Goal: Navigation & Orientation: Find specific page/section

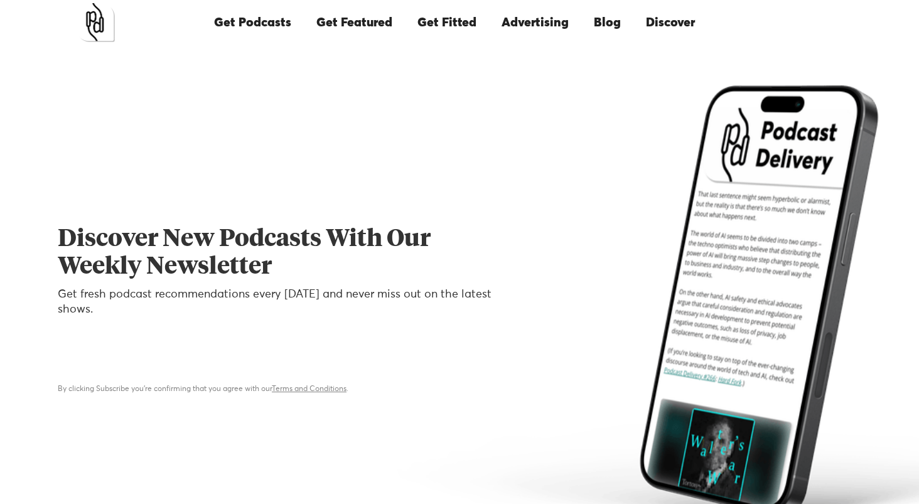
click at [553, 23] on link "Advertising" at bounding box center [535, 22] width 92 height 43
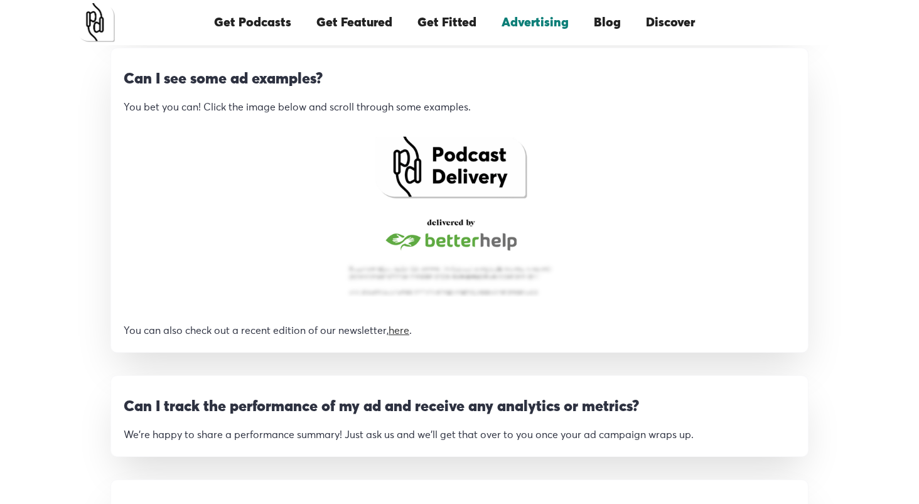
scroll to position [1132, 0]
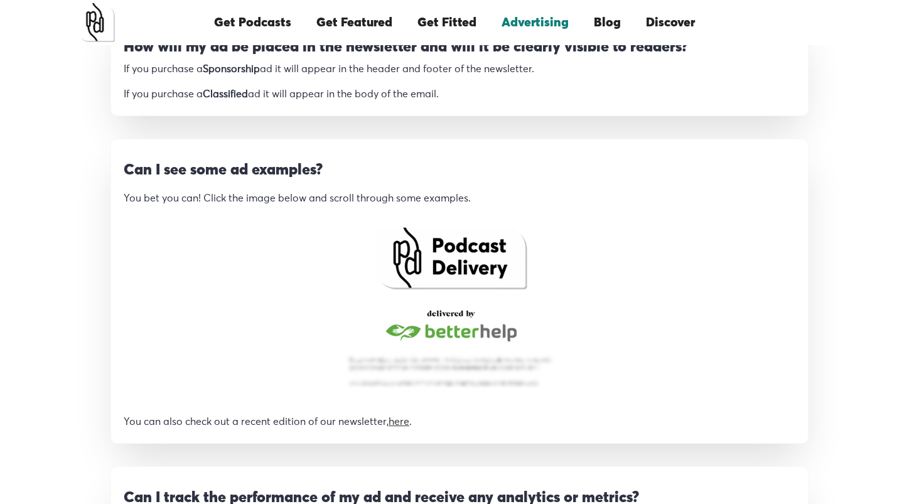
click at [370, 26] on link "Get Featured" at bounding box center [354, 22] width 101 height 43
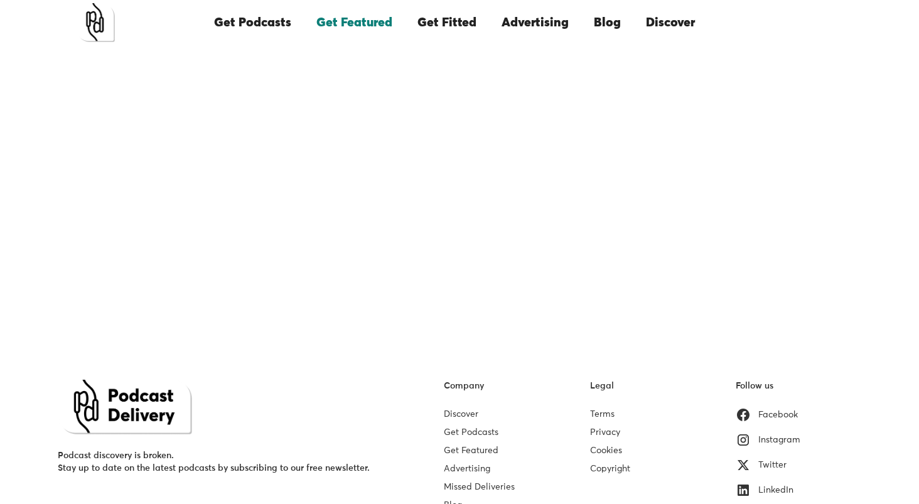
scroll to position [294, 0]
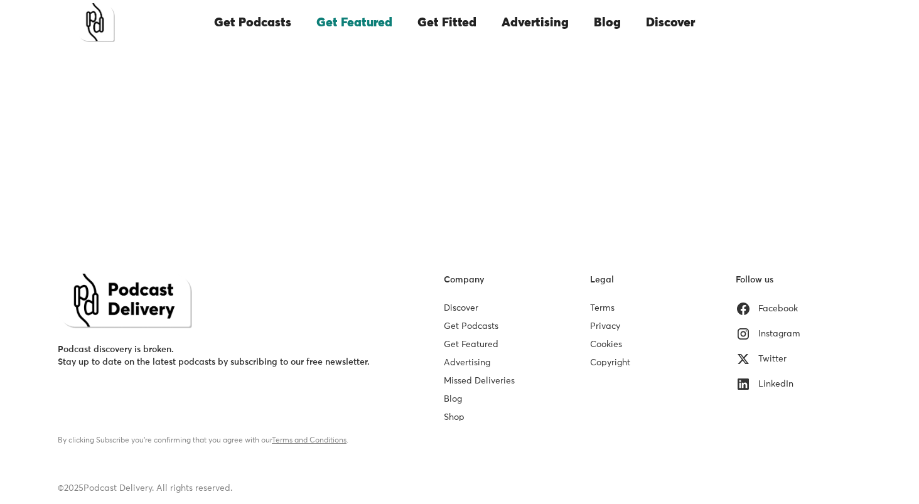
click at [466, 309] on link "Discover" at bounding box center [461, 308] width 35 height 9
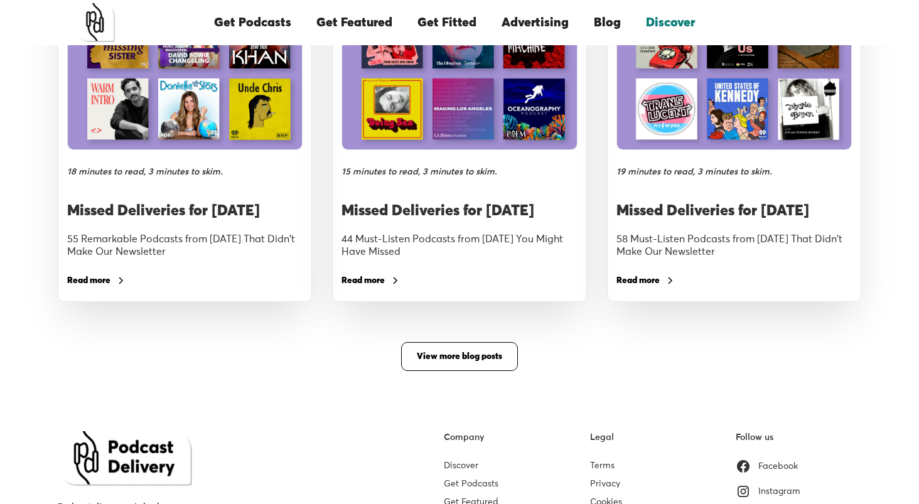
scroll to position [2275, 0]
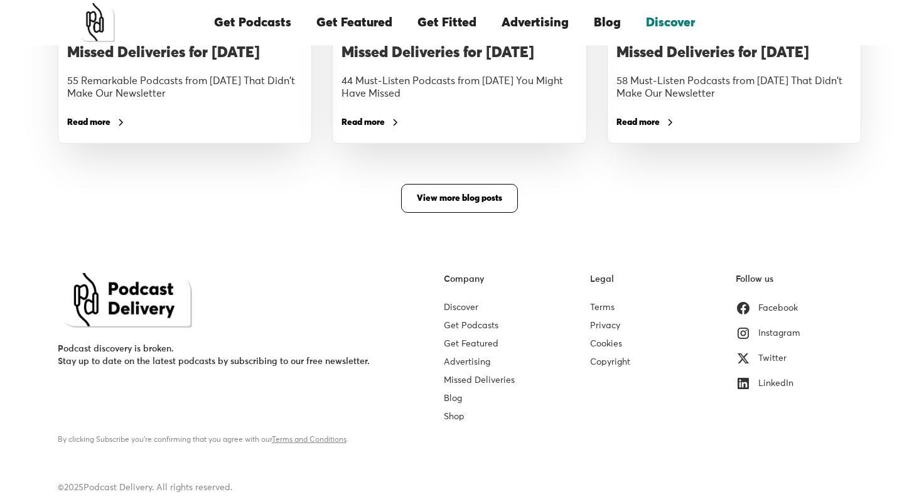
click at [465, 307] on link "Discover" at bounding box center [461, 307] width 35 height 9
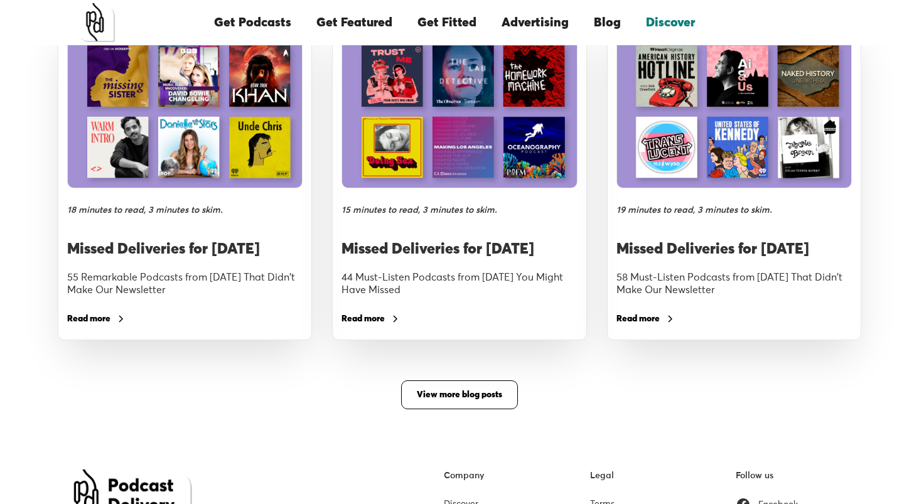
scroll to position [2217, 0]
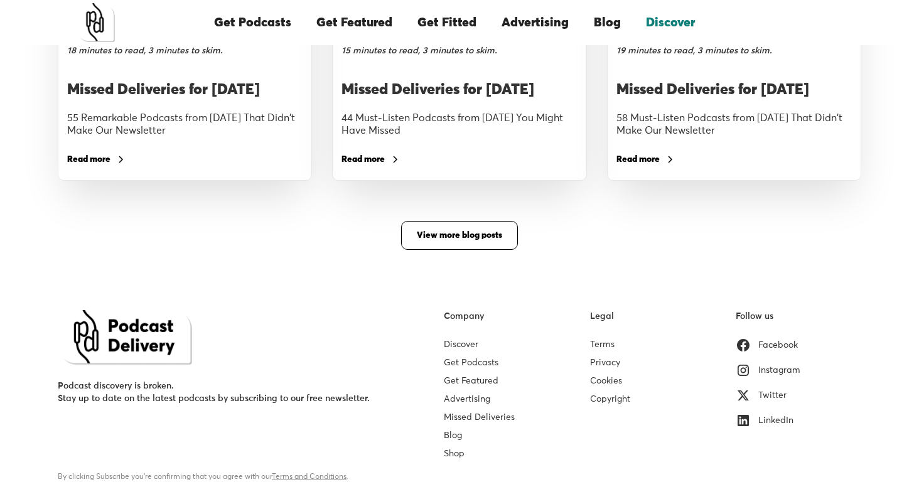
click at [776, 427] on div "LinkedIn" at bounding box center [775, 420] width 35 height 13
